Goal: Check status: Check status

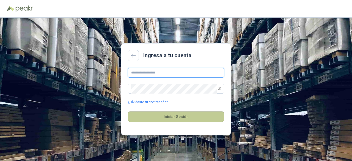
type input "**********"
click at [181, 118] on button "Iniciar Sesión" at bounding box center [176, 116] width 96 height 10
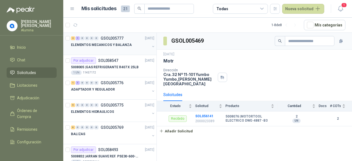
click at [151, 46] on button "button" at bounding box center [153, 46] width 4 height 4
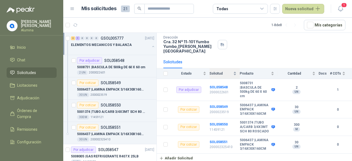
scroll to position [40, 0]
click at [222, 85] on b "SOL058548" at bounding box center [219, 87] width 18 height 4
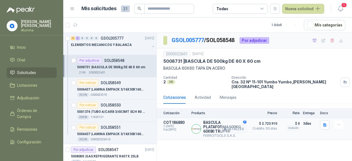
click at [244, 125] on button "Detalles" at bounding box center [234, 128] width 26 height 7
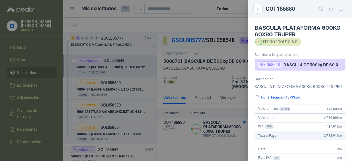
scroll to position [28, 0]
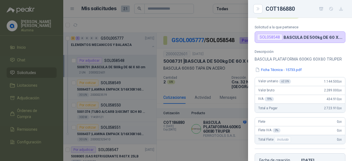
click at [235, 145] on div at bounding box center [176, 80] width 352 height 161
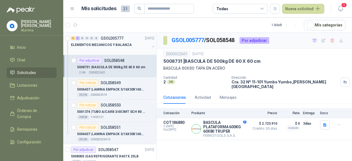
click at [151, 48] on button "button" at bounding box center [153, 46] width 4 height 4
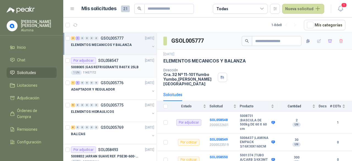
click at [125, 67] on p "5008005 | GAS REFRIGERANTE R407 X 25LB" at bounding box center [105, 67] width 68 height 5
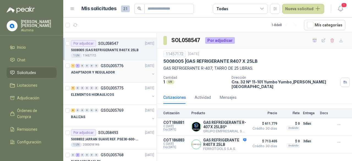
scroll to position [55, 0]
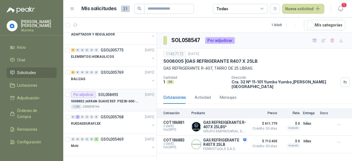
click at [150, 99] on div "5008832 | ARRAN SUAVE REF. PSE30-600-70 20HP-30A" at bounding box center [112, 101] width 83 height 7
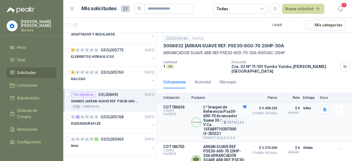
scroll to position [28, 0]
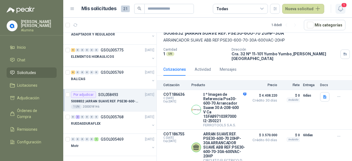
click at [339, 8] on icon "button" at bounding box center [340, 8] width 7 height 7
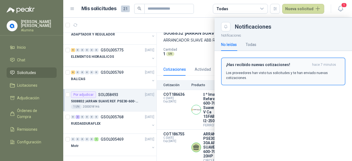
click at [294, 76] on p "Los proveedores han visto tus solicitudes y te han enviado nuevas cotizaciones." at bounding box center [283, 75] width 114 height 10
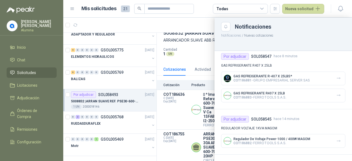
scroll to position [0, 0]
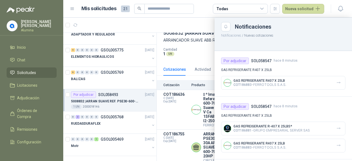
click at [175, 145] on div at bounding box center [207, 89] width 289 height 143
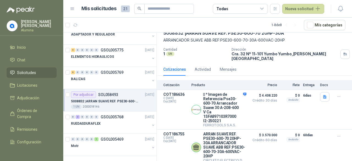
click at [33, 21] on p "[PERSON_NAME]" at bounding box center [39, 24] width 36 height 8
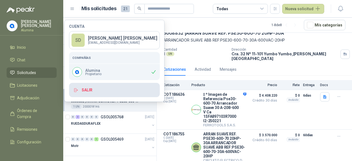
click at [97, 89] on button "Salir" at bounding box center [114, 90] width 91 height 14
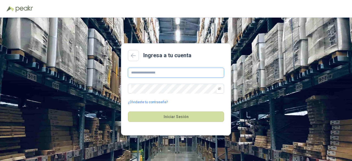
type input "**********"
